Goal: Transaction & Acquisition: Obtain resource

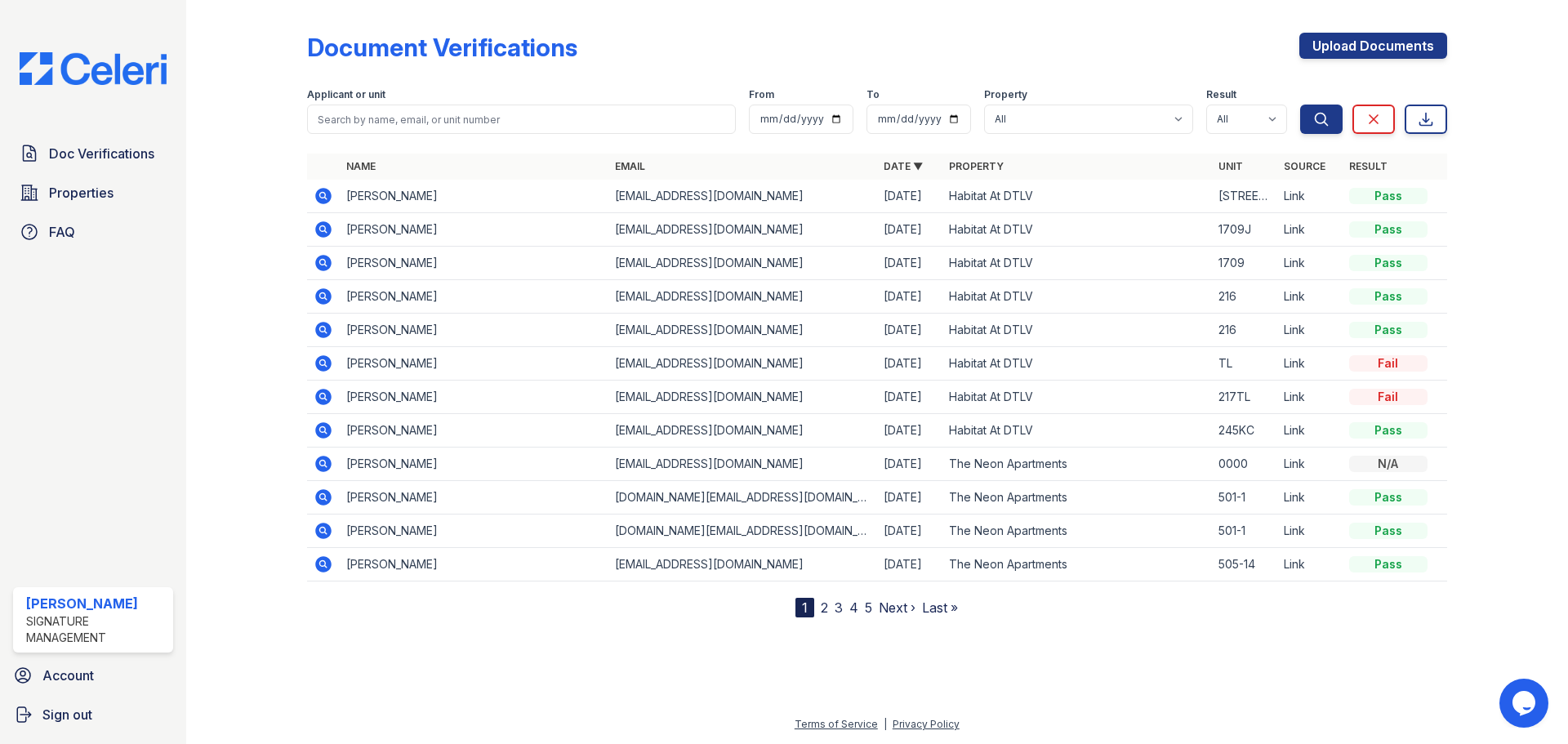
drag, startPoint x: 364, startPoint y: 218, endPoint x: 438, endPoint y: 221, distance: 74.1
click at [438, 221] on td "[PERSON_NAME]" at bounding box center [474, 230] width 269 height 34
drag, startPoint x: 386, startPoint y: 197, endPoint x: 351, endPoint y: 199, distance: 35.1
click at [402, 197] on td "[PERSON_NAME]" at bounding box center [474, 196] width 269 height 34
click at [325, 196] on icon at bounding box center [323, 195] width 19 height 19
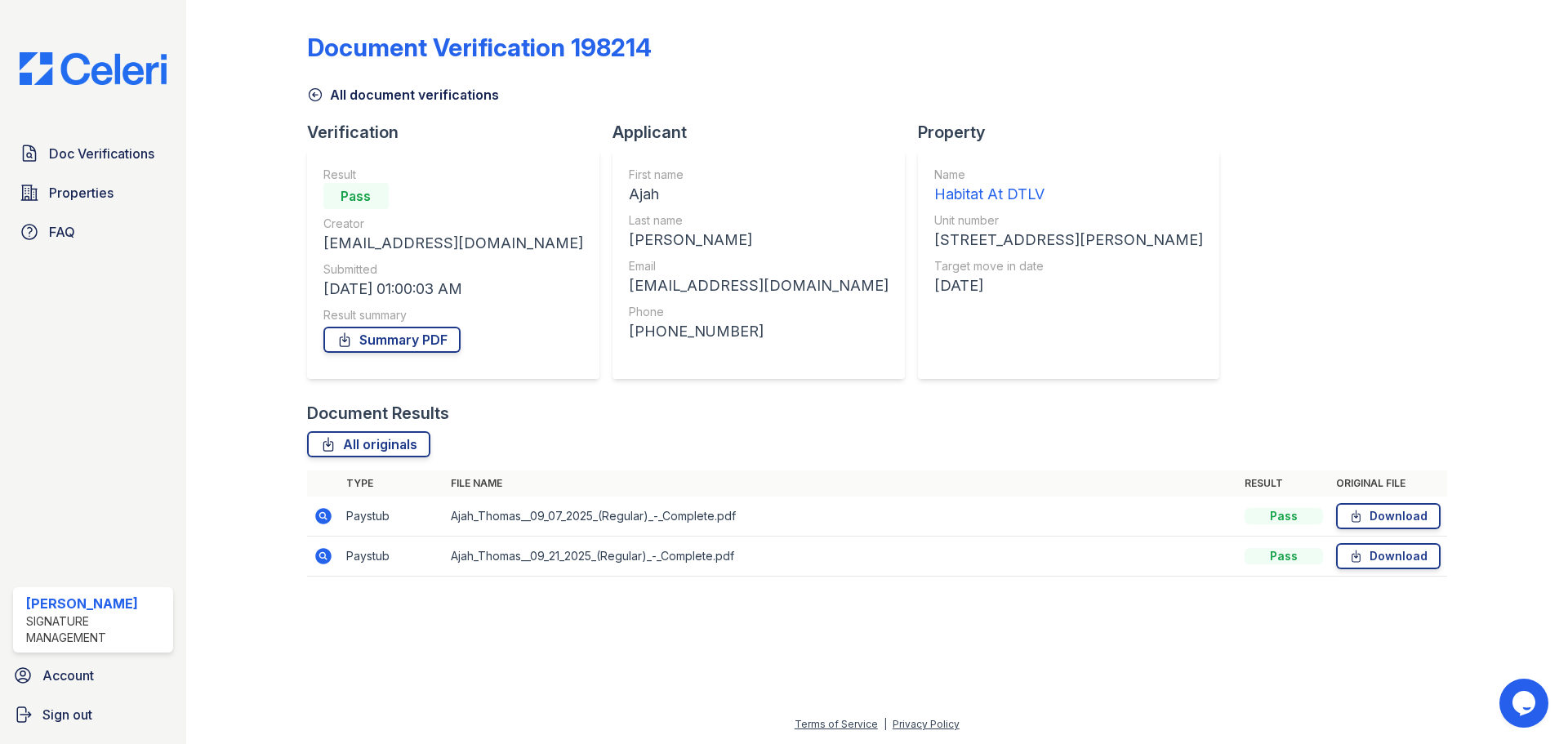
click at [1278, 304] on div "Document Verification 198214 All document verifications Verification Result Pas…" at bounding box center [877, 300] width 1140 height 586
click at [1192, 308] on div "Document Verification 198214 All document verifications Verification Result Pas…" at bounding box center [877, 300] width 1140 height 586
click at [1391, 517] on link "Download" at bounding box center [1389, 516] width 104 height 26
click at [1376, 551] on link "Download" at bounding box center [1389, 556] width 104 height 26
click at [411, 328] on link "Summary PDF" at bounding box center [392, 340] width 137 height 26
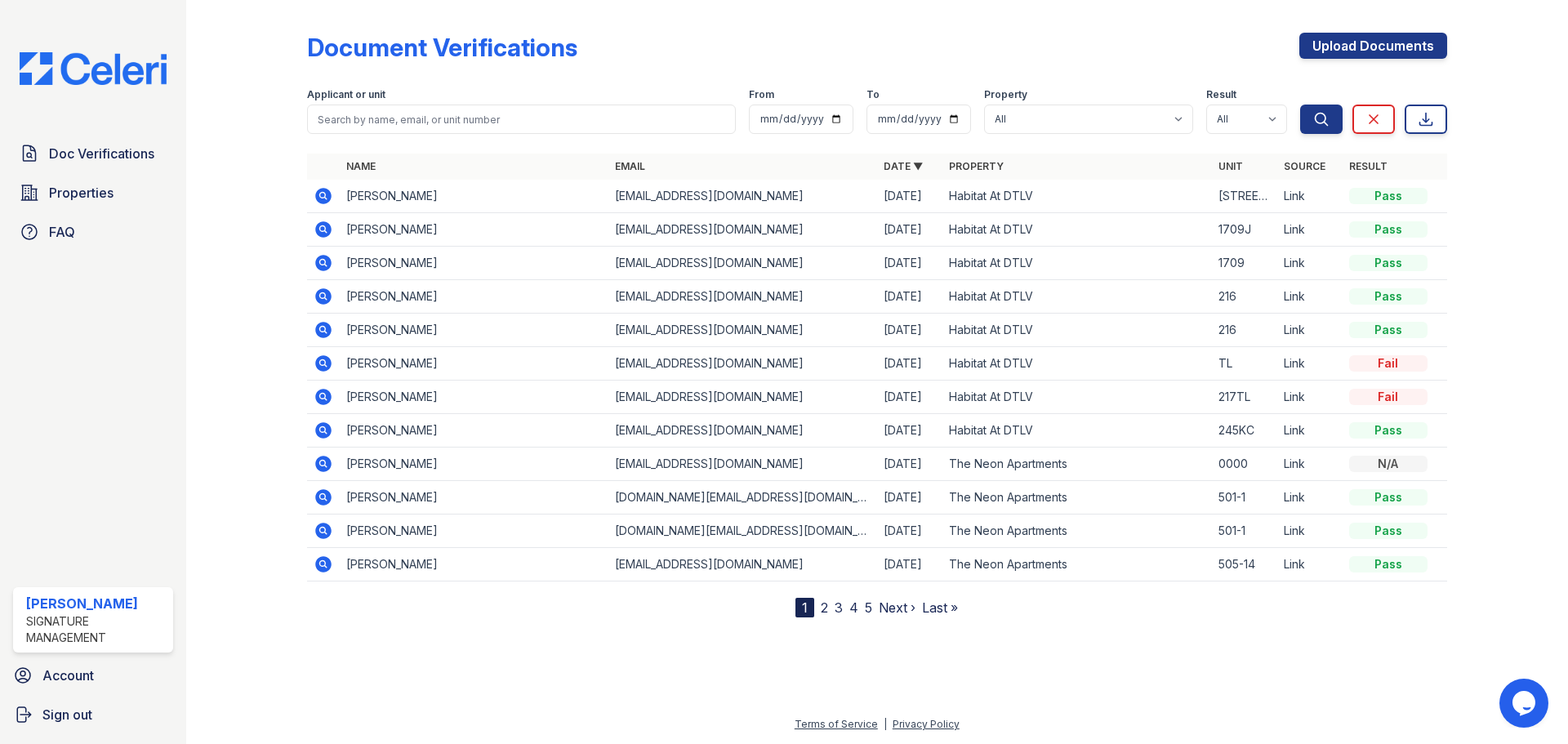
click at [324, 260] on icon at bounding box center [323, 263] width 19 height 19
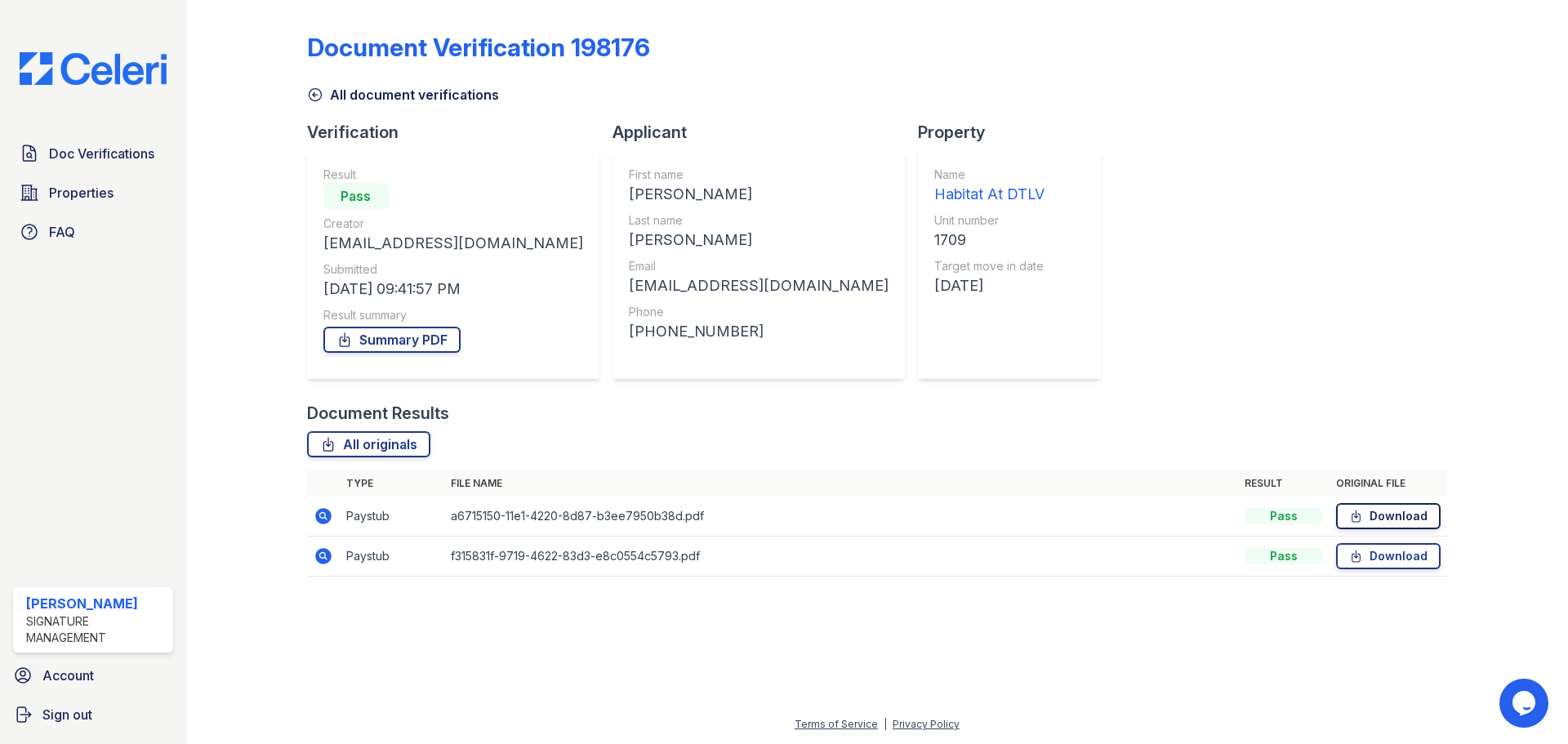
click at [1405, 511] on link "Download" at bounding box center [1389, 516] width 104 height 26
click at [1413, 565] on link "Download" at bounding box center [1389, 556] width 104 height 26
click at [397, 347] on link "Summary PDF" at bounding box center [392, 340] width 137 height 26
click at [399, 339] on link "Summary PDF" at bounding box center [392, 340] width 137 height 26
